Goal: Task Accomplishment & Management: Manage account settings

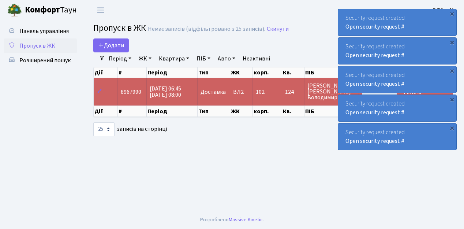
select select "25"
click at [39, 44] on span "Пропуск в ЖК" at bounding box center [37, 46] width 36 height 8
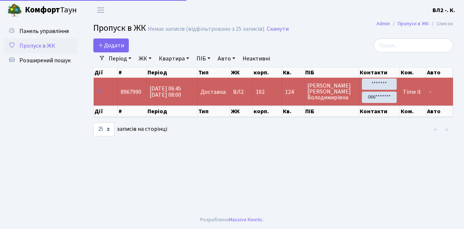
select select "25"
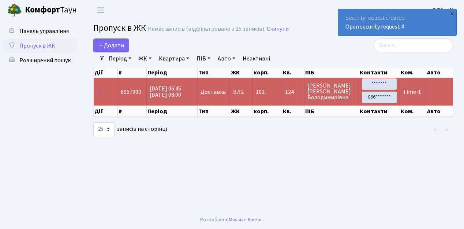
click at [34, 48] on span "Пропуск в ЖК" at bounding box center [37, 46] width 36 height 8
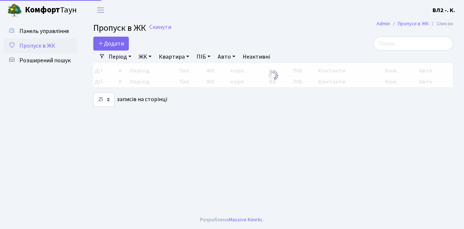
select select "25"
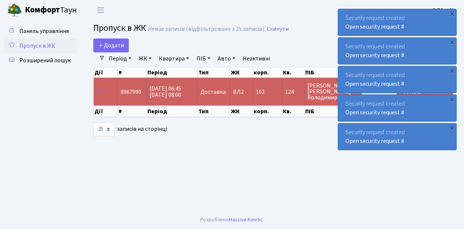
click at [48, 48] on span "Пропуск в ЖК" at bounding box center [37, 46] width 36 height 8
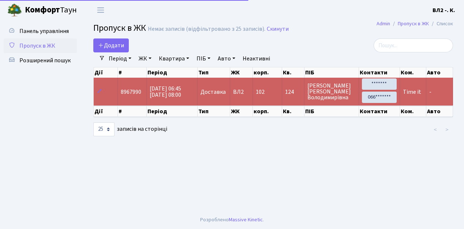
select select "25"
